Goal: Task Accomplishment & Management: Manage account settings

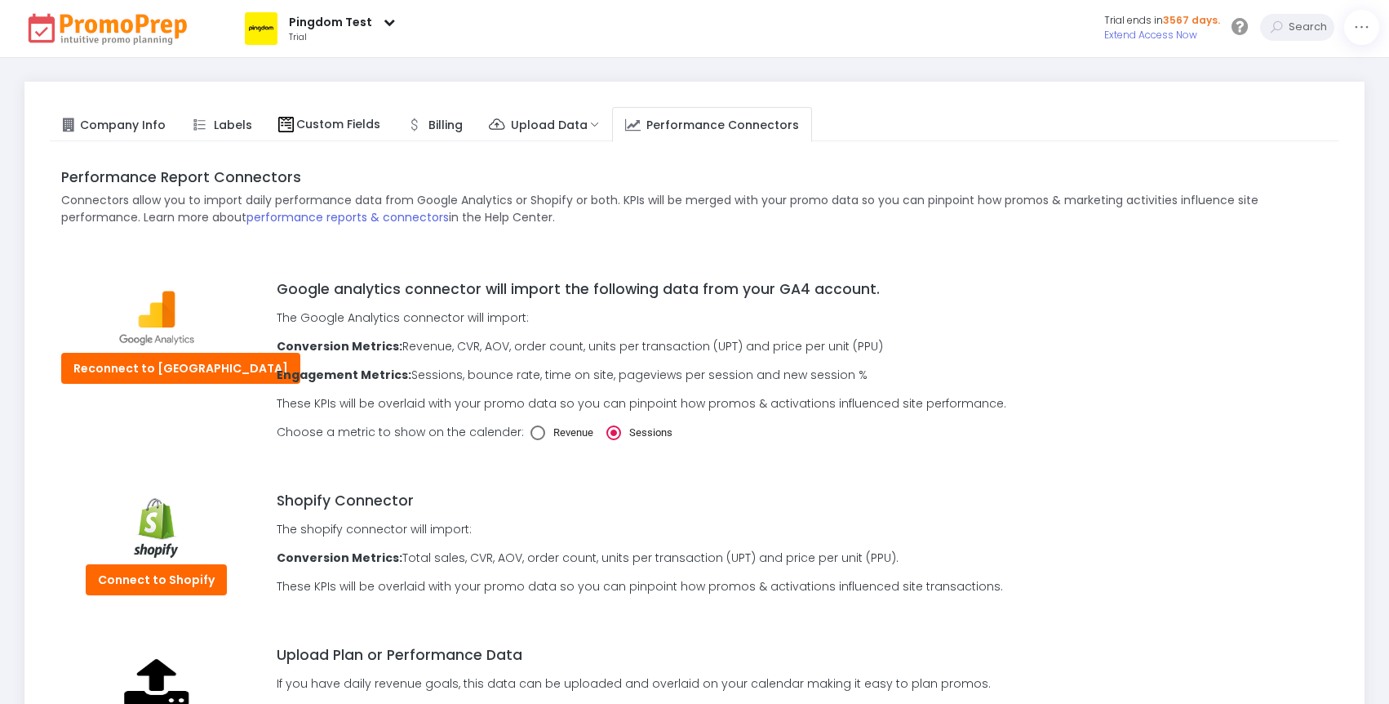
click at [340, 29] on div "Pingdom Test" at bounding box center [330, 22] width 83 height 17
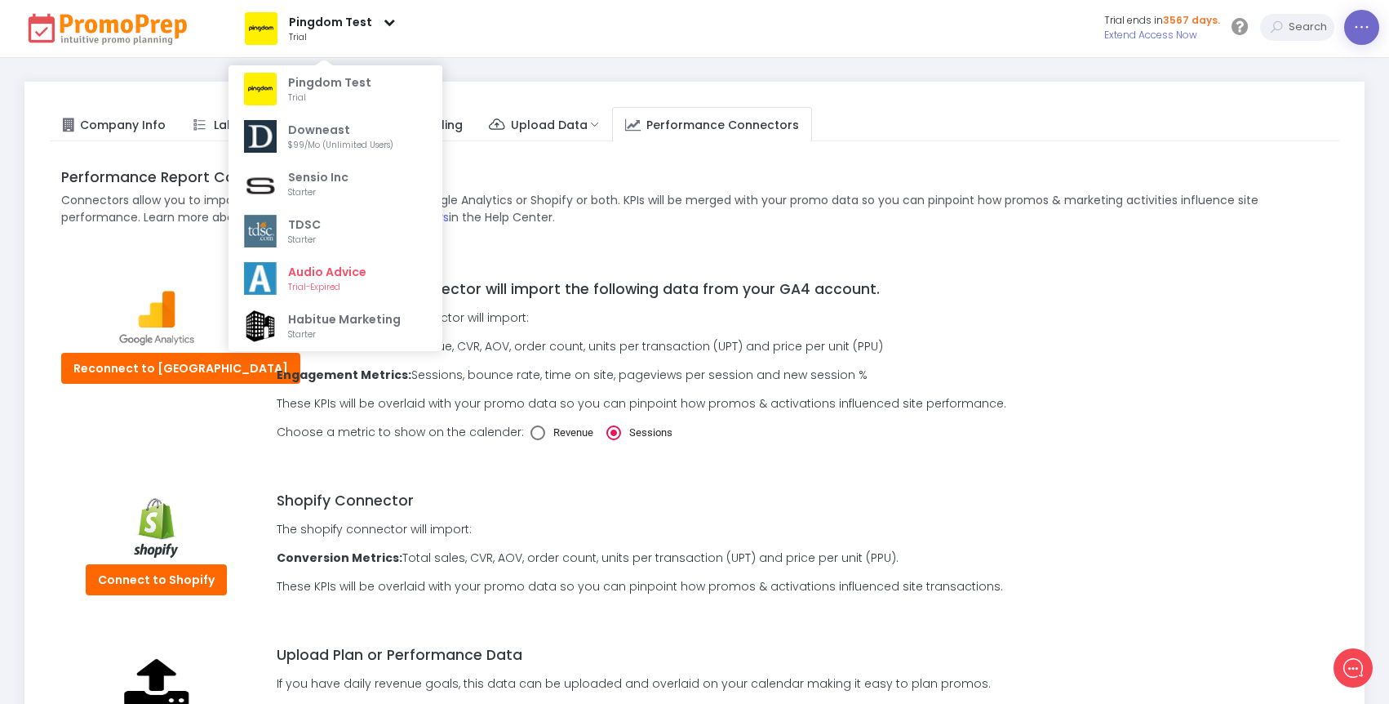
click at [1356, 28] on icon at bounding box center [1361, 28] width 17 height 0
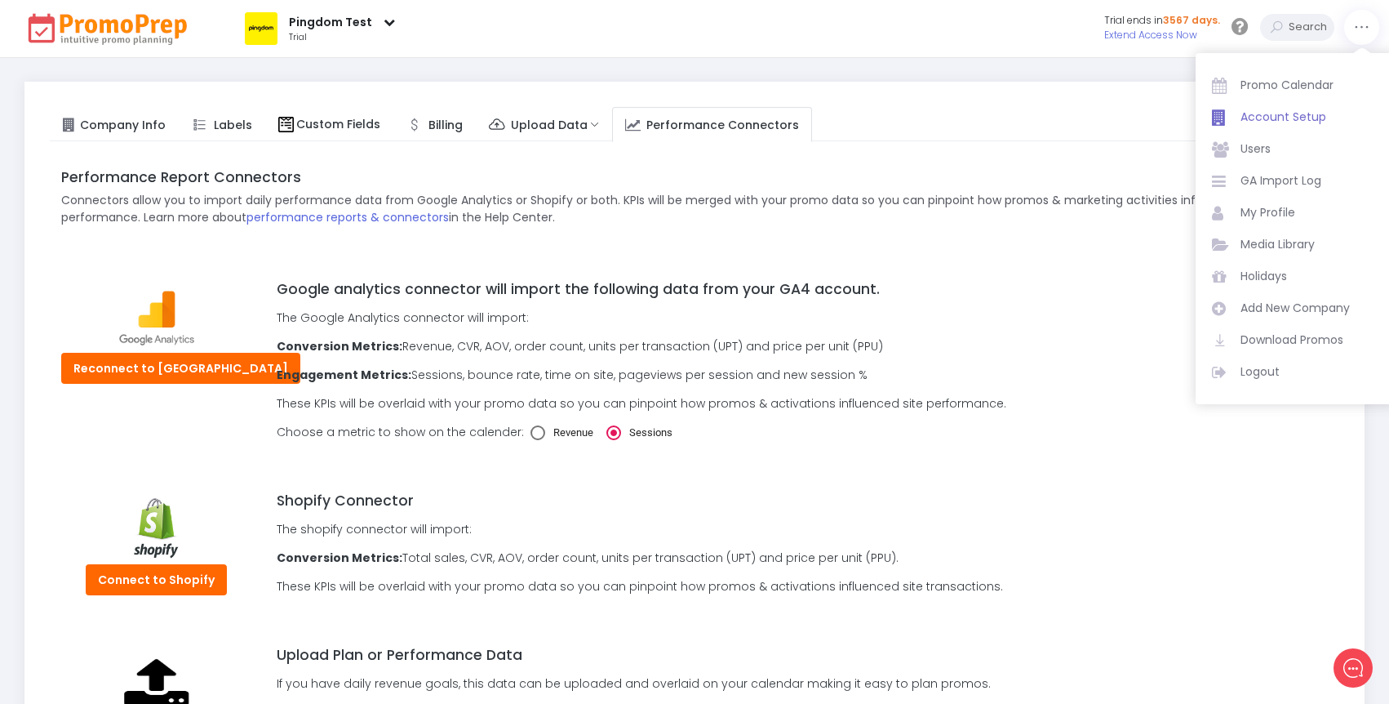
click at [1266, 118] on span "Account Setup" at bounding box center [1310, 117] width 139 height 17
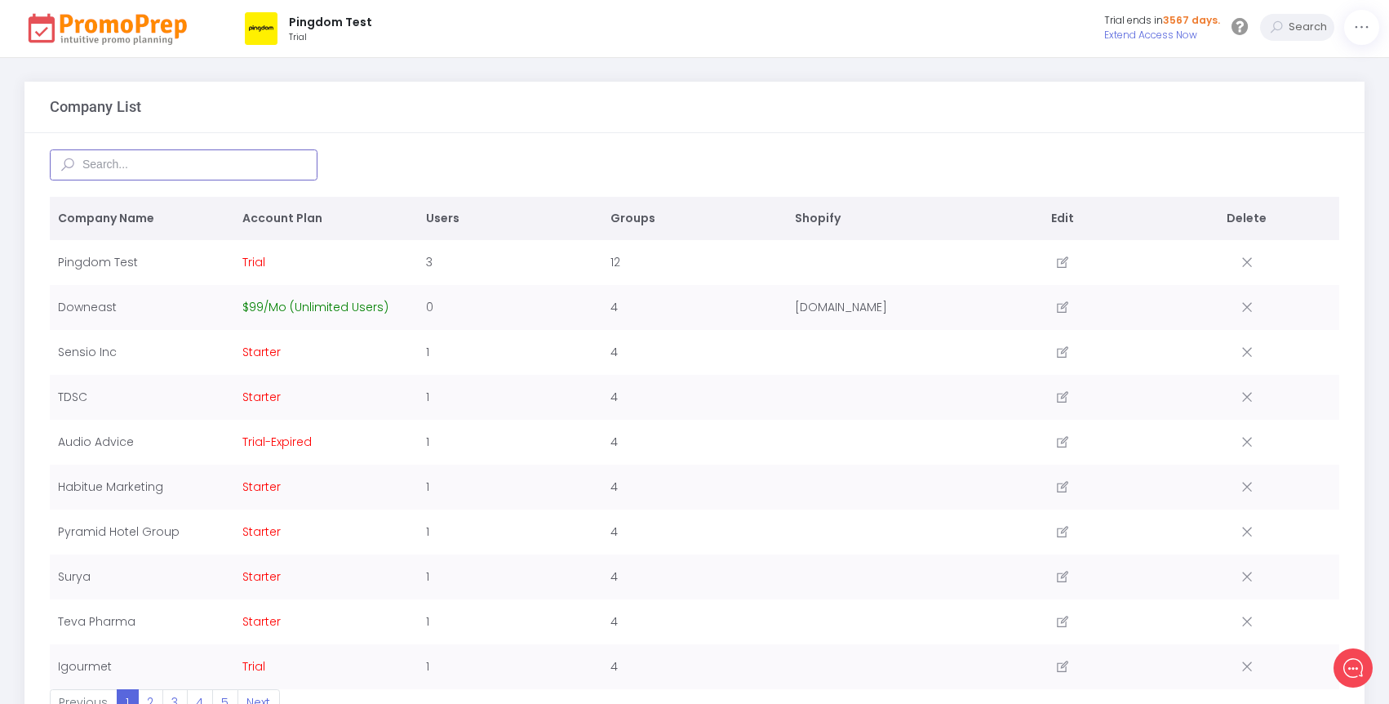
click at [147, 161] on input "text" at bounding box center [184, 164] width 268 height 31
type input "royal"
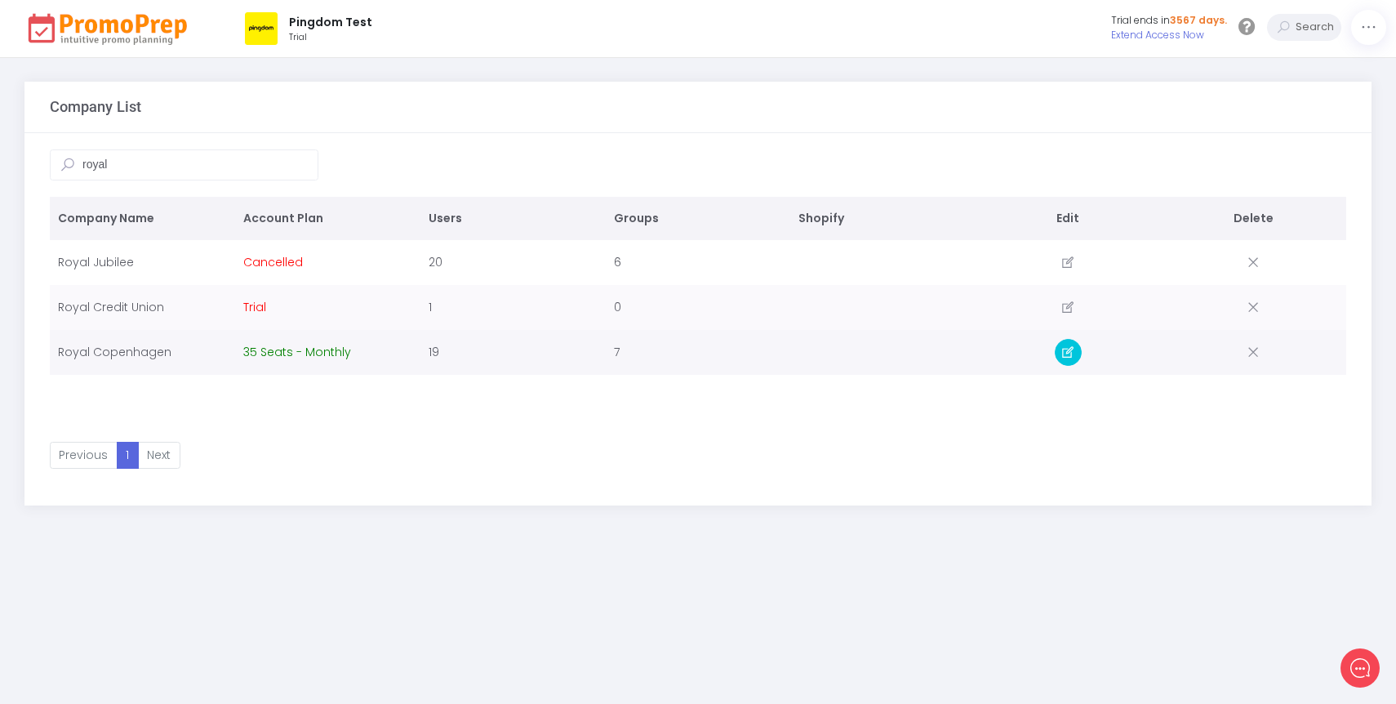
click at [1056, 349] on link at bounding box center [1068, 352] width 27 height 27
select select "46: [GEOGRAPHIC_DATA]"
select select "58: [GEOGRAPHIC_DATA]/[GEOGRAPHIC_DATA]"
select select "2: 1"
select select "2: ddmmyy"
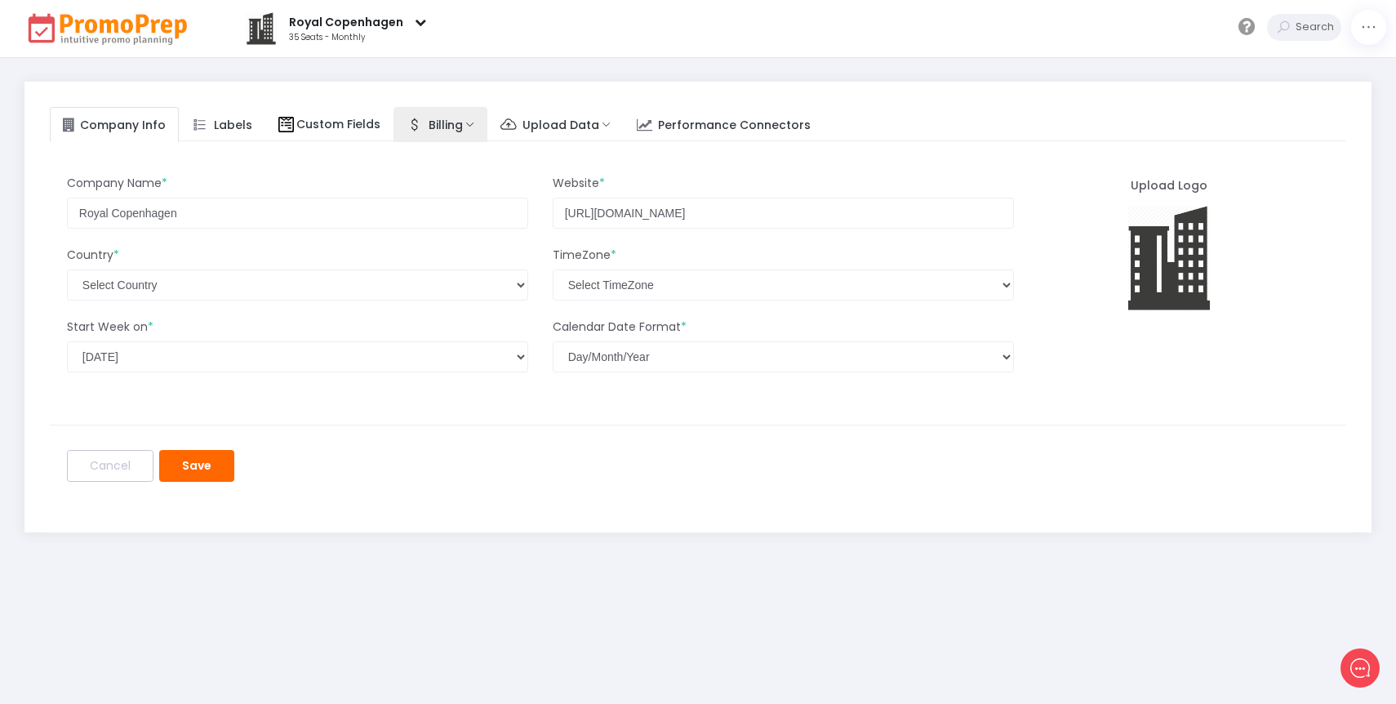
click at [429, 128] on span "Billing" at bounding box center [446, 124] width 34 height 16
click at [427, 161] on span "Plans & Payment" at bounding box center [477, 163] width 100 height 16
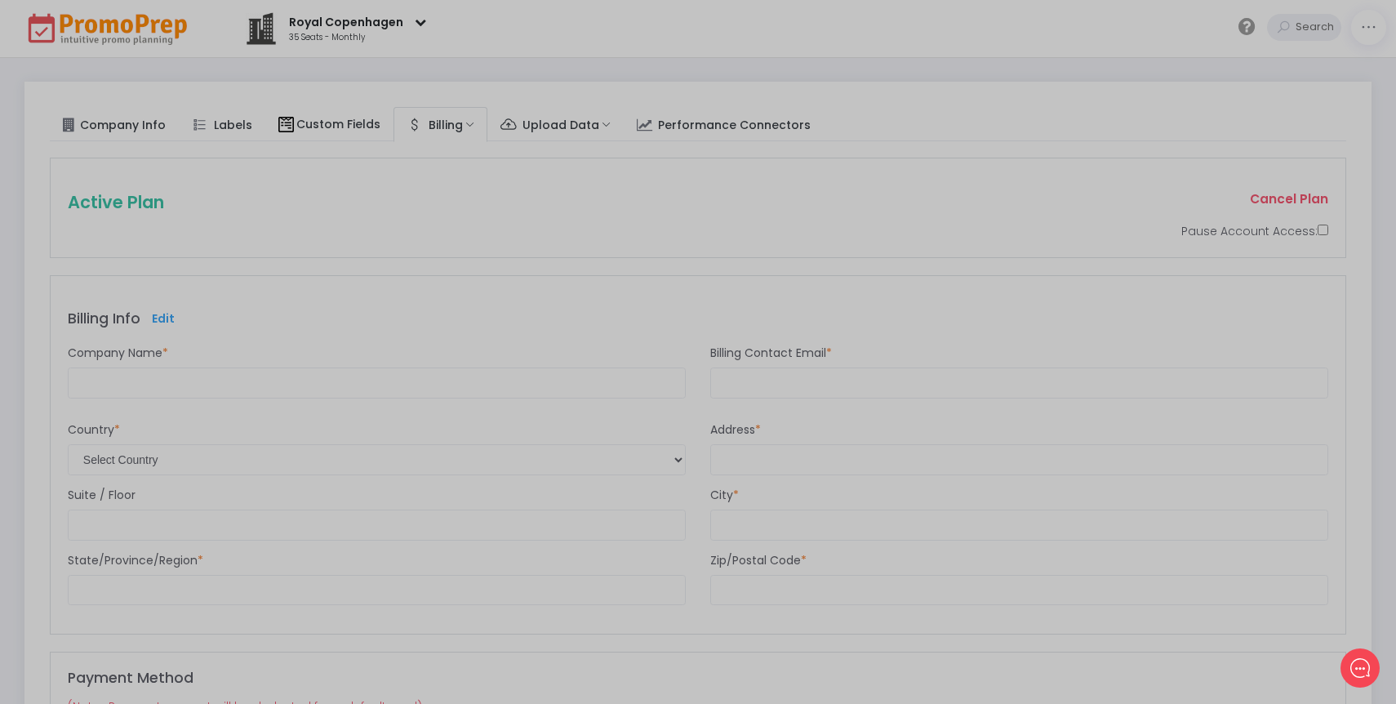
select select "46: [GEOGRAPHIC_DATA]"
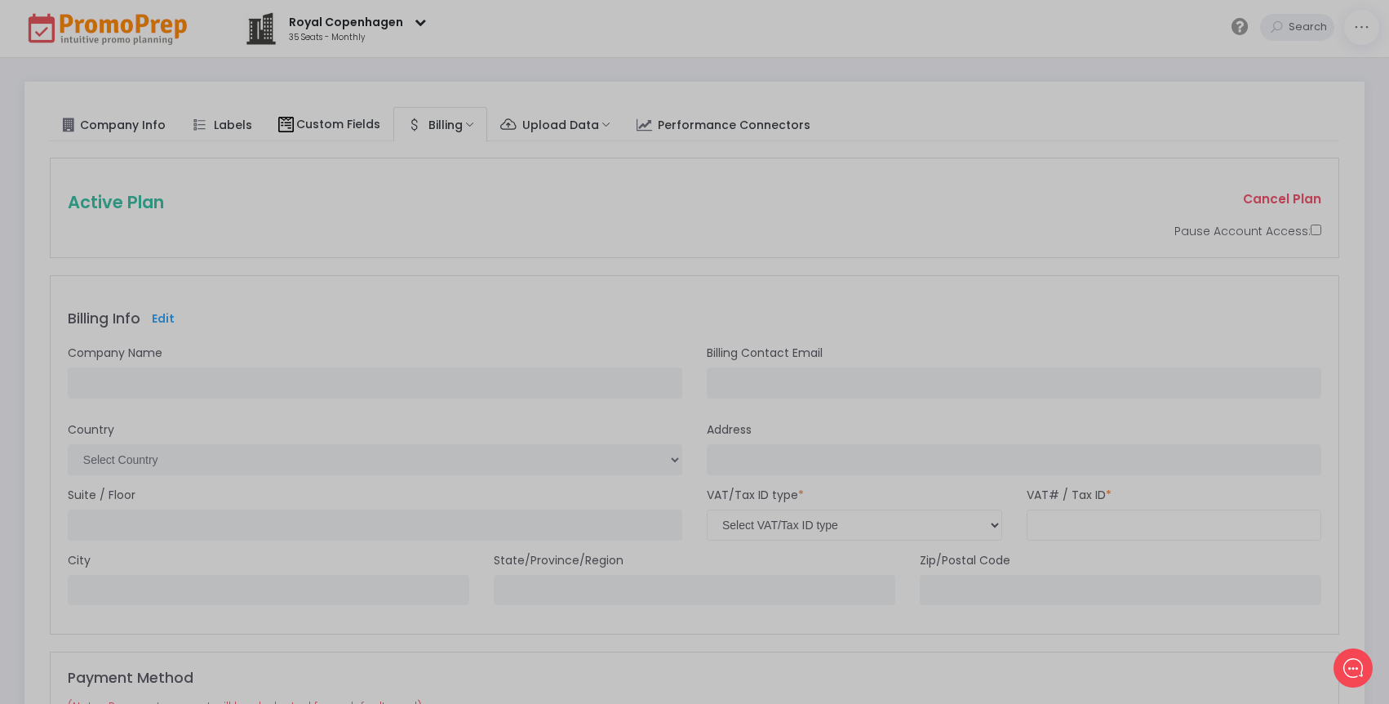
type input "Royal Copenhagen, Fiskars Group"
type input "[PERSON_NAME][EMAIL_ADDRESS][PERSON_NAME][DOMAIN_NAME]"
type input "Dirch Passers Allé 76"
type input "[GEOGRAPHIC_DATA]"
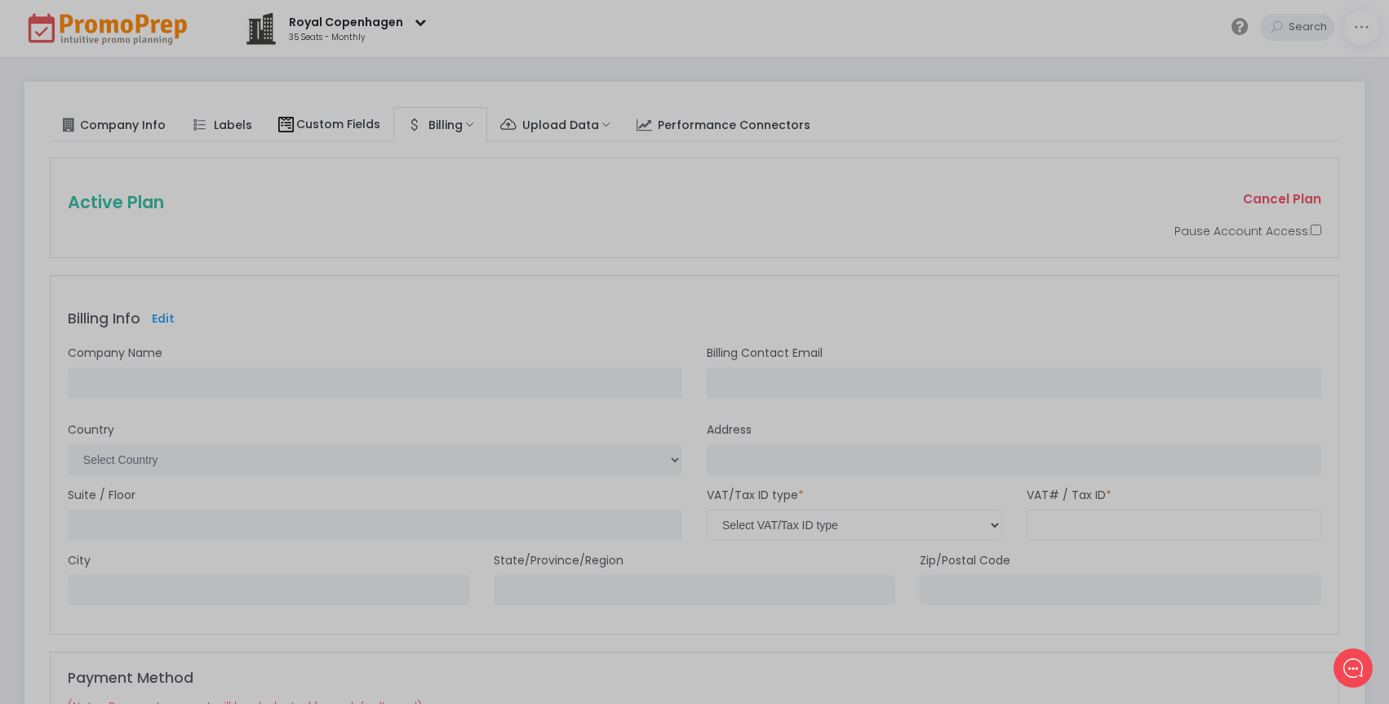
type input "2000"
select select "3: eu_vat"
type input "DK26573572"
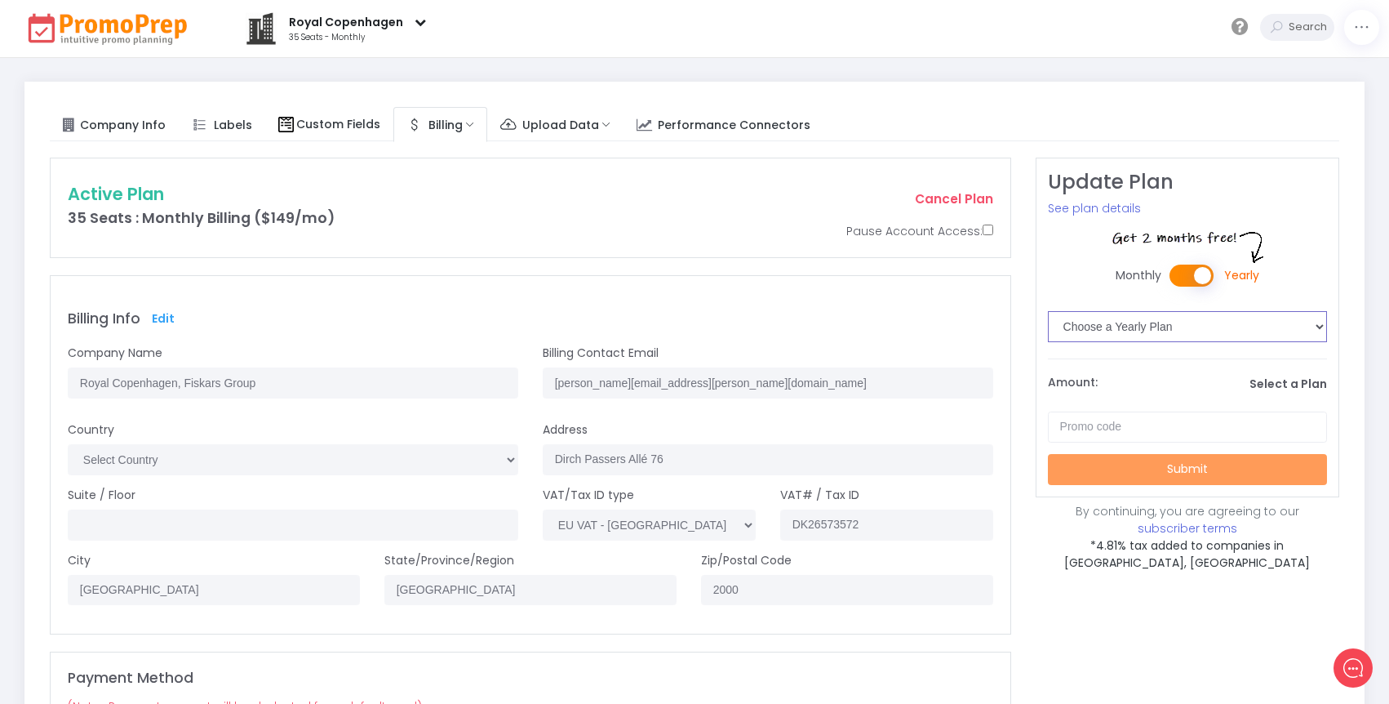
click at [1202, 320] on select "Choose a Yearly Plan 3 Seats : Yearly Billing ($33/mo) 10 Seats : Yearly Billin…" at bounding box center [1188, 326] width 280 height 31
select select "4: Object"
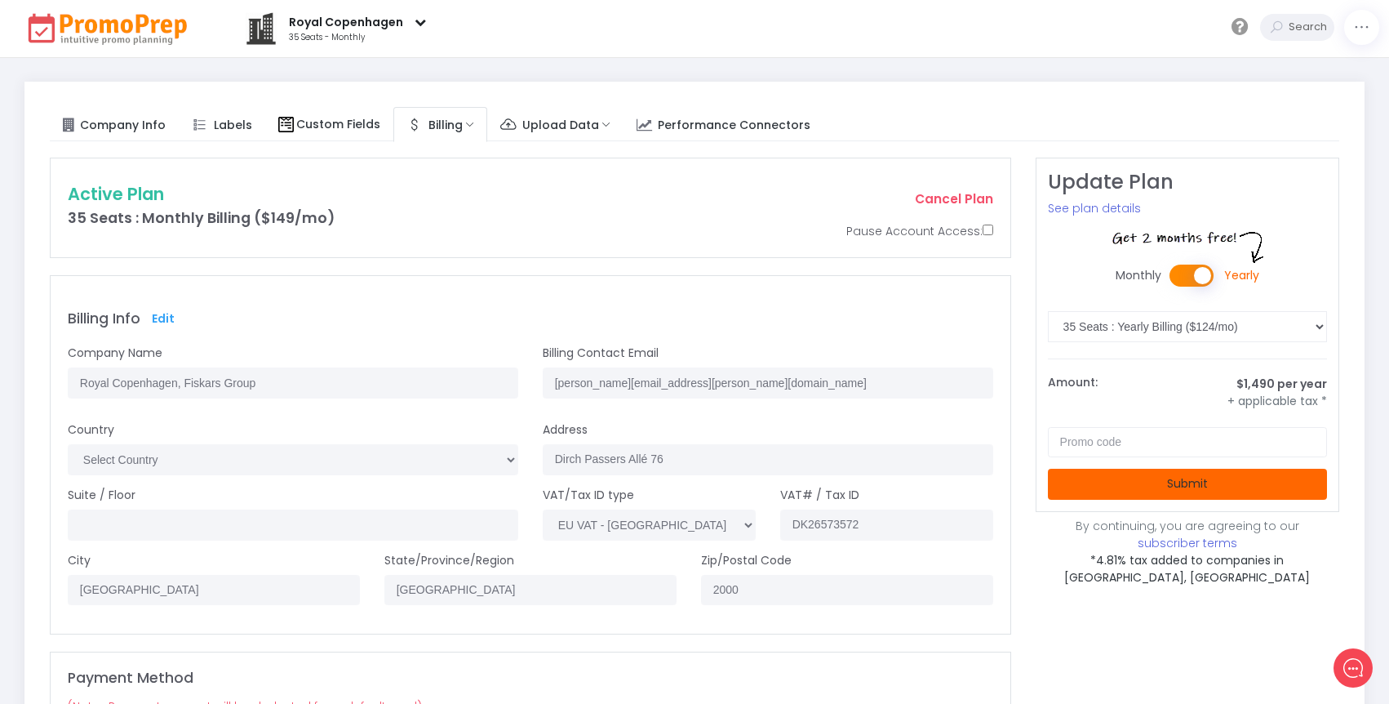
click at [1129, 484] on button "Submit" at bounding box center [1188, 484] width 280 height 31
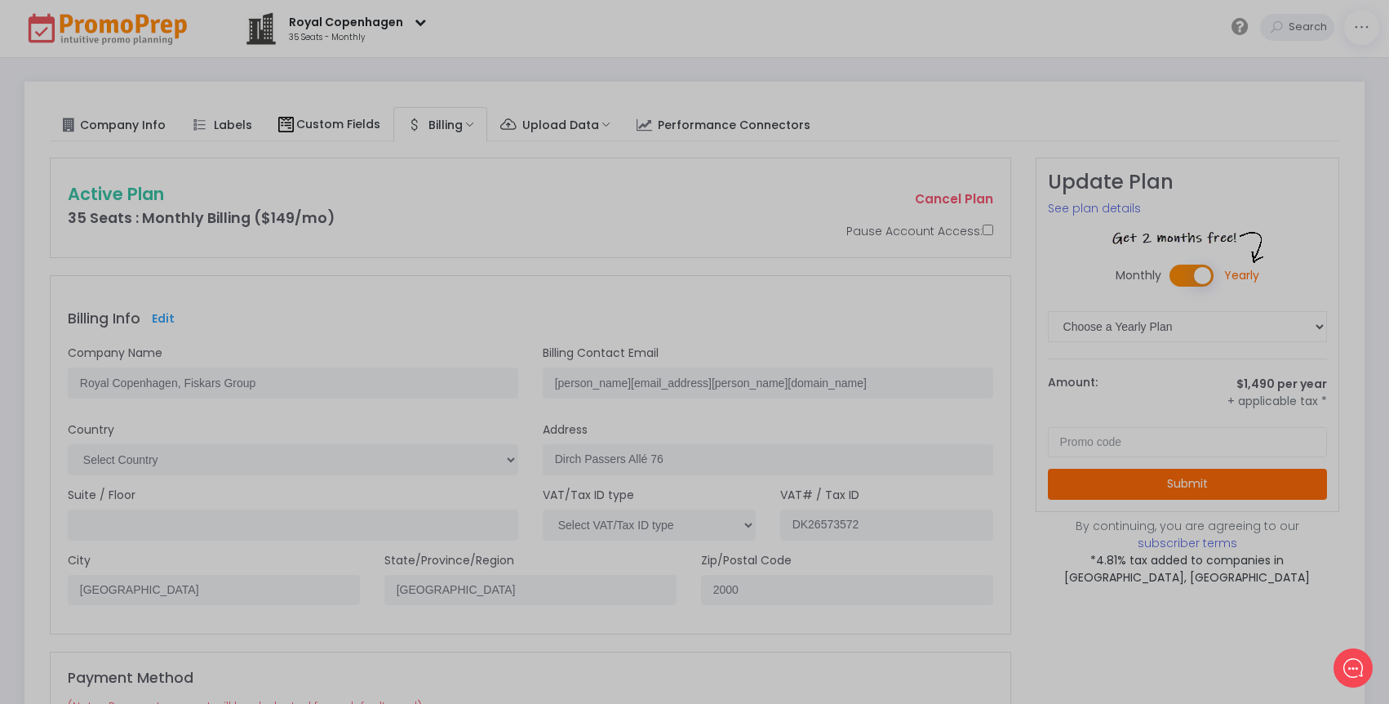
select select "46: [GEOGRAPHIC_DATA]"
select select "58: [GEOGRAPHIC_DATA]/[GEOGRAPHIC_DATA]"
select select "2: 1"
select select "2: ddmmyy"
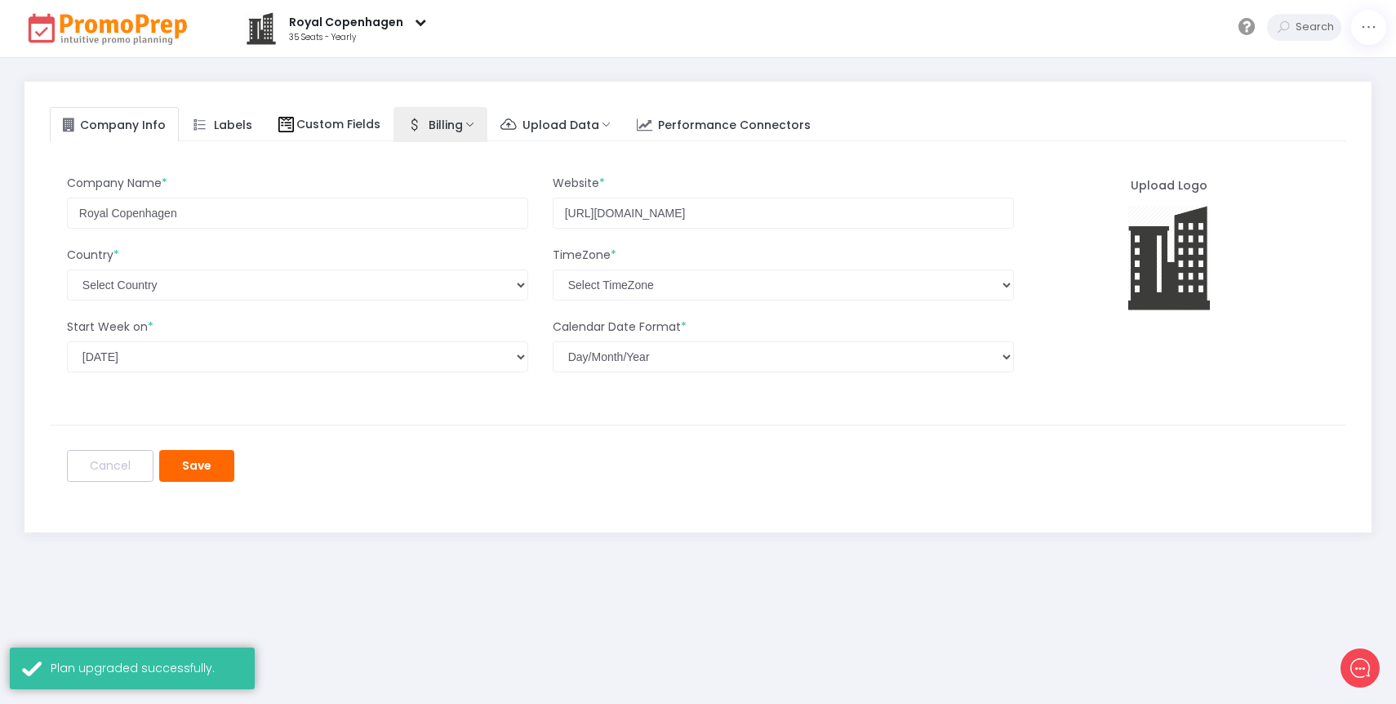
click at [458, 125] on link "Billing" at bounding box center [440, 125] width 94 height 36
click at [455, 153] on link "Plans & Payment" at bounding box center [475, 163] width 164 height 33
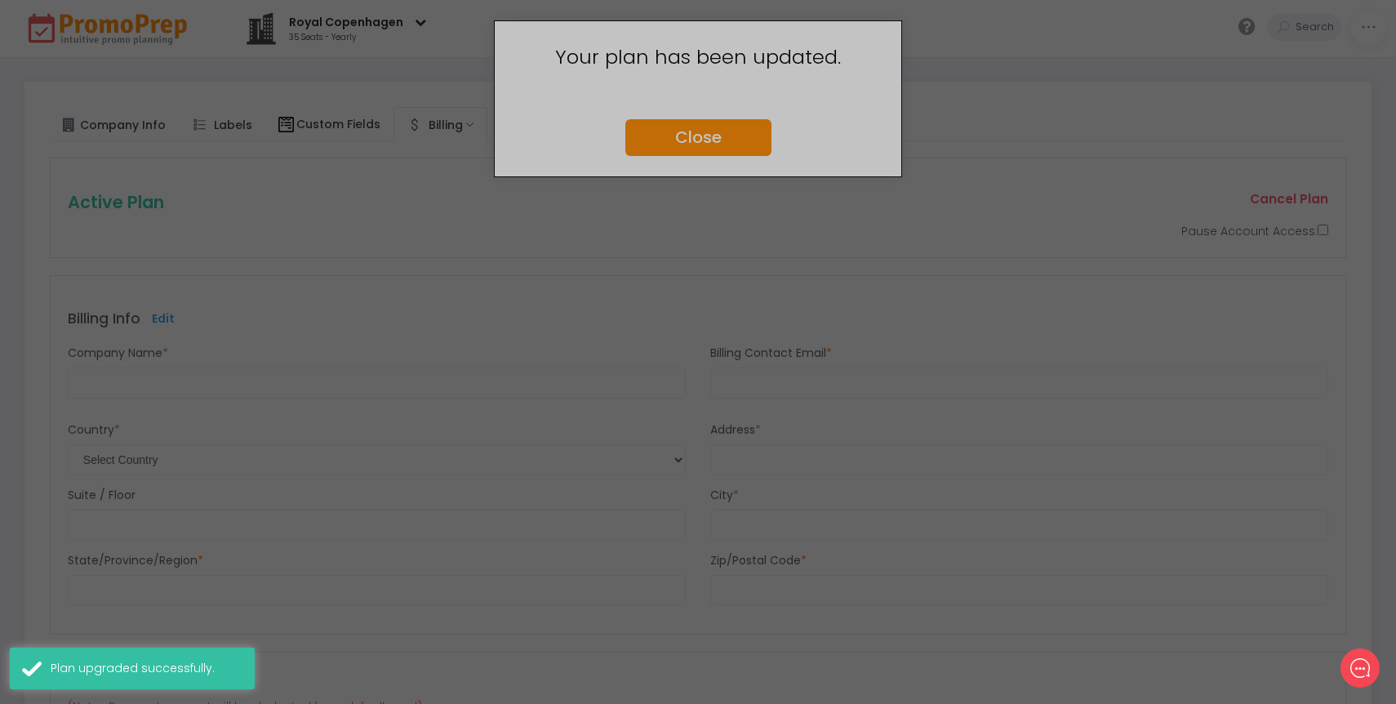
select select "46: [GEOGRAPHIC_DATA]"
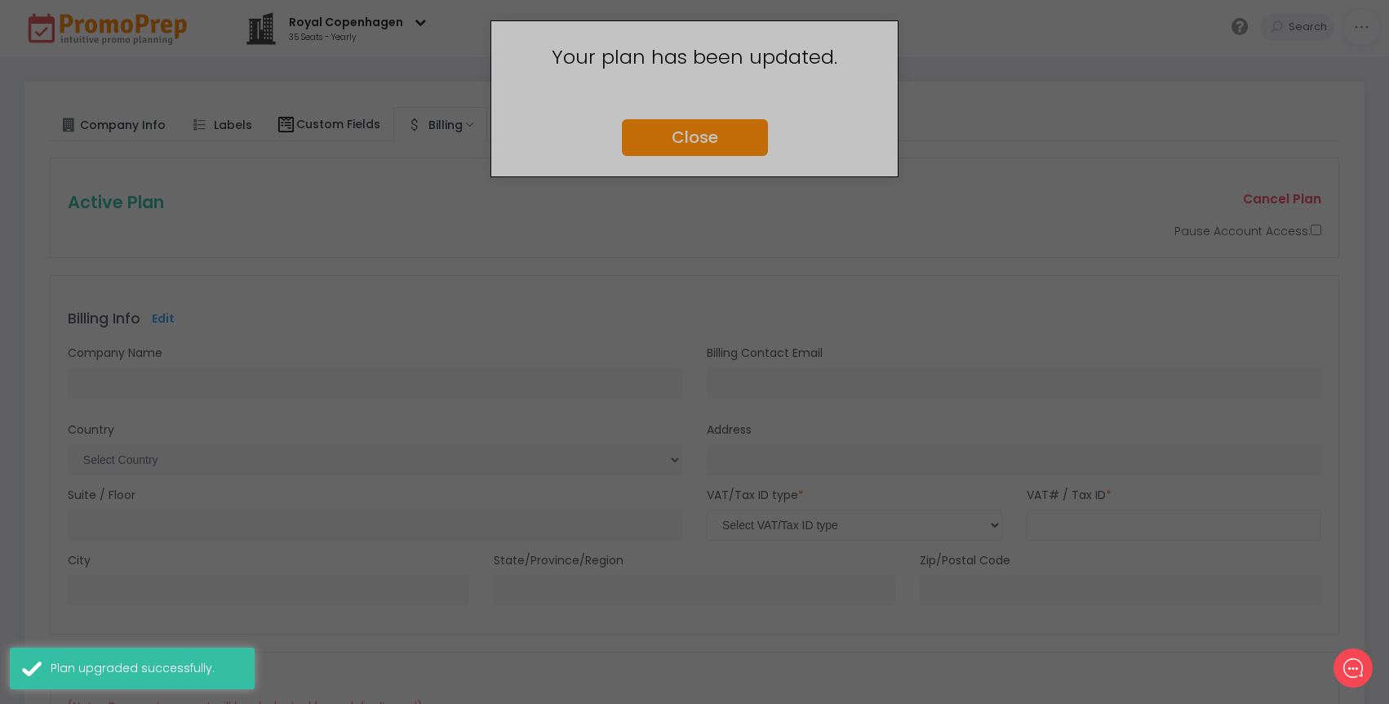
type input "Royal Copenhagen, Fiskars Group"
type input "[PERSON_NAME][EMAIL_ADDRESS][PERSON_NAME][DOMAIN_NAME]"
type input "Dirch Passers Allé 76"
type input "[GEOGRAPHIC_DATA]"
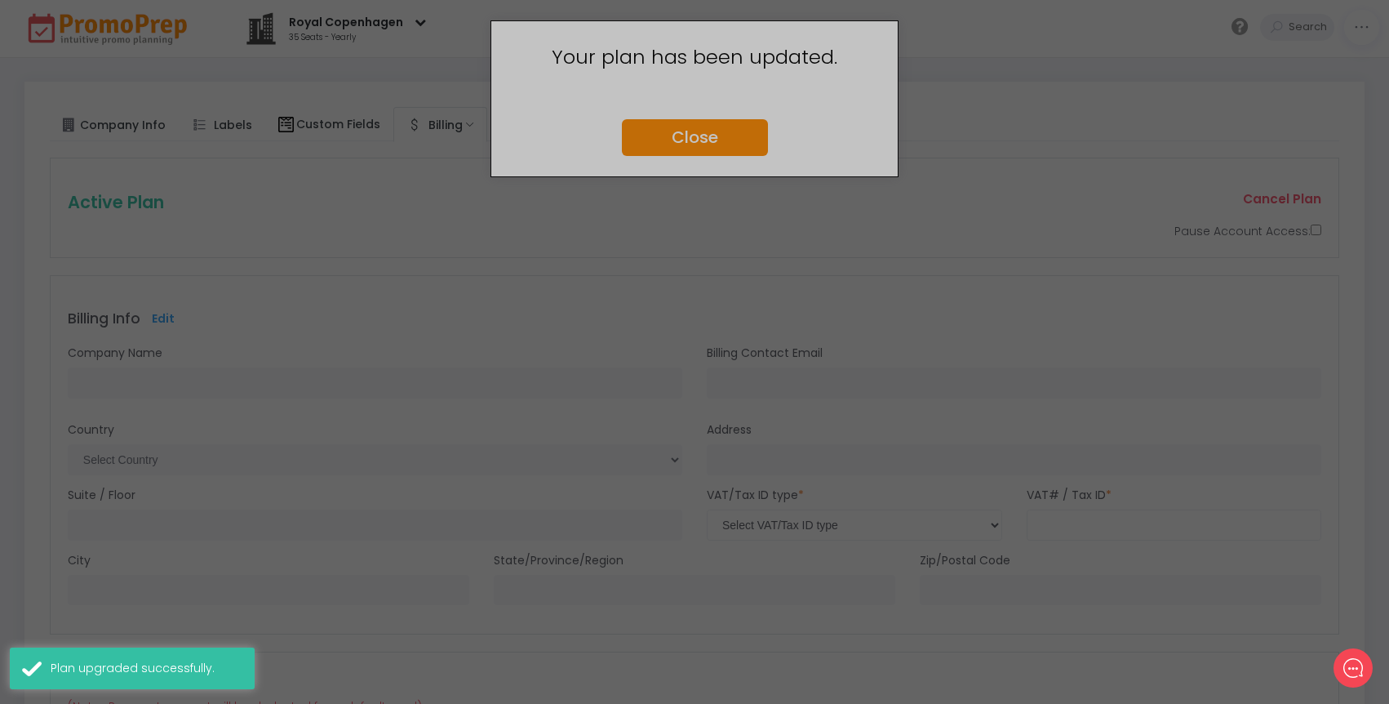
type input "2000"
select select "3: eu_vat"
type input "DK26573572"
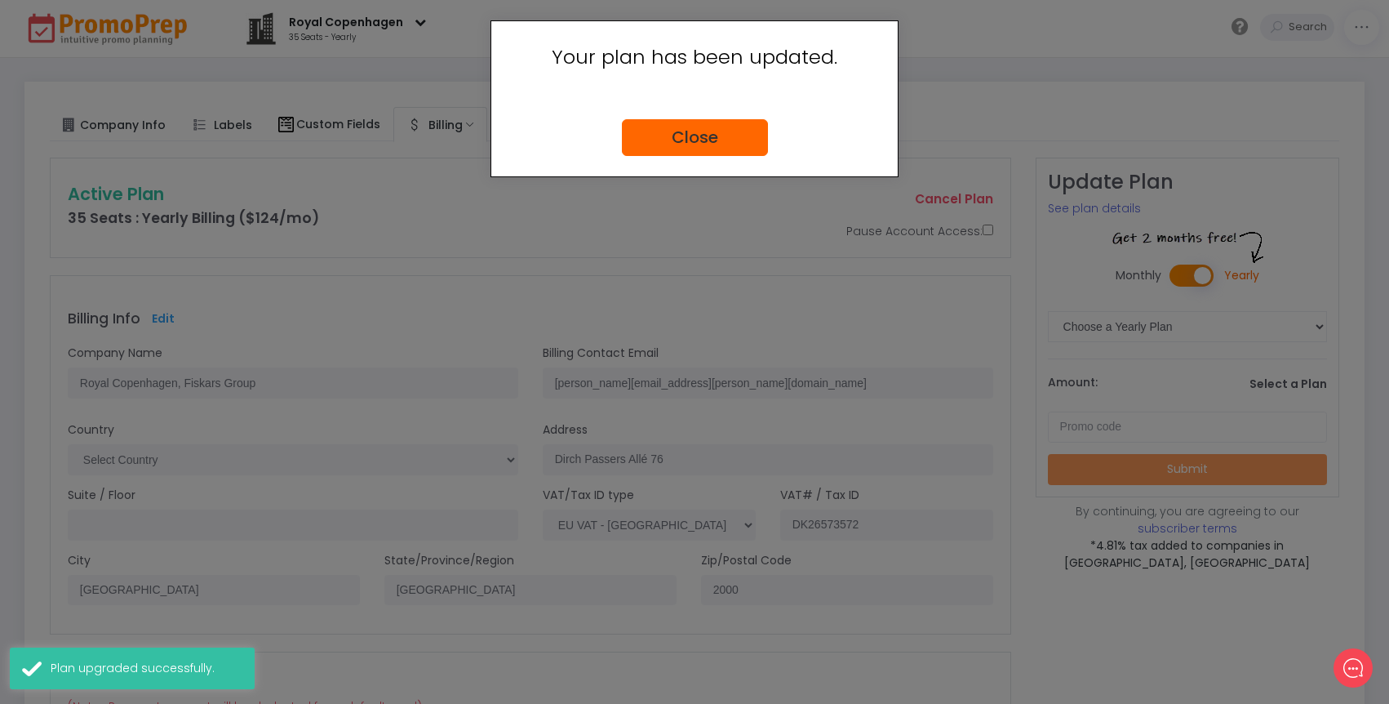
click at [711, 135] on button "Close" at bounding box center [695, 137] width 146 height 37
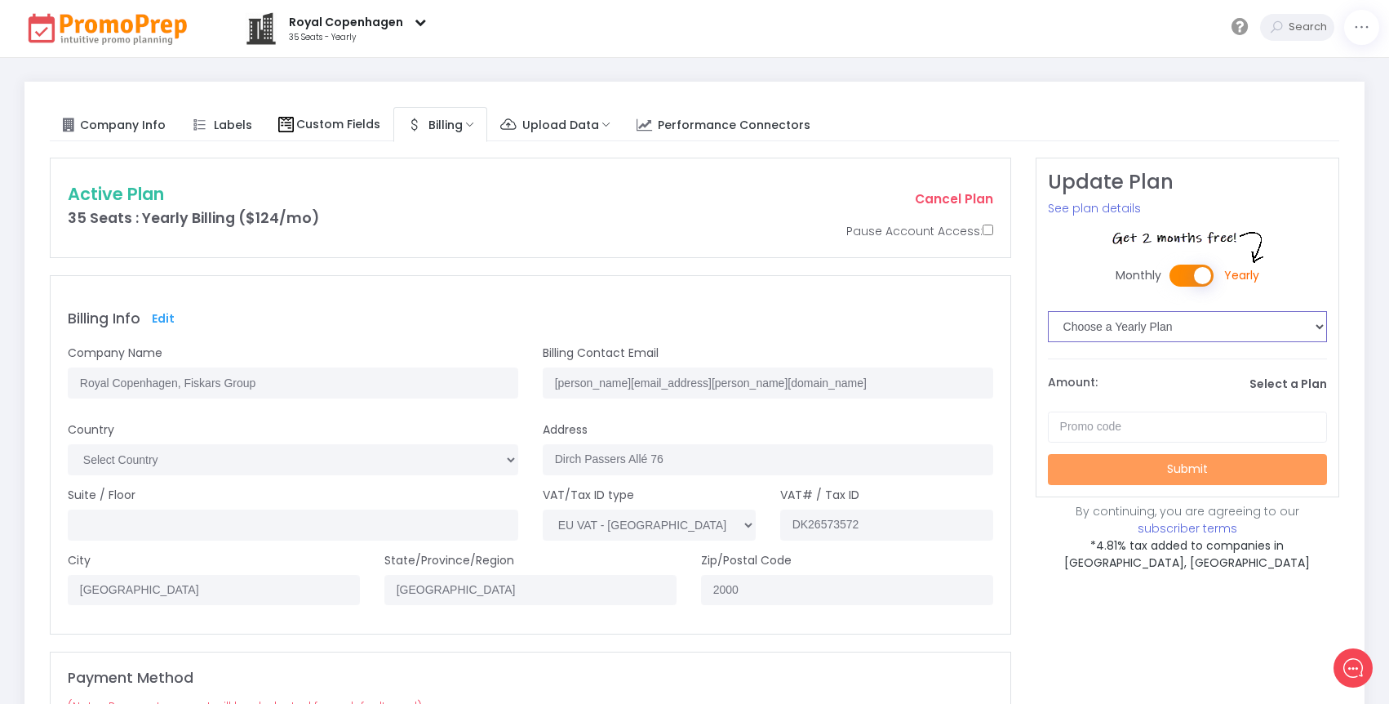
click at [1113, 329] on select "Choose a Yearly Plan 3 Seats : Yearly Billing ($33/mo) 10 Seats : Yearly Billin…" at bounding box center [1188, 326] width 280 height 31
